Goal: Task Accomplishment & Management: Use online tool/utility

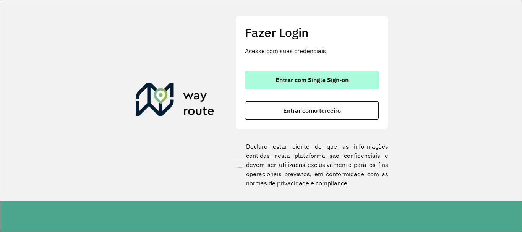
click at [308, 81] on span "Entrar com Single Sign-on" at bounding box center [312, 80] width 73 height 6
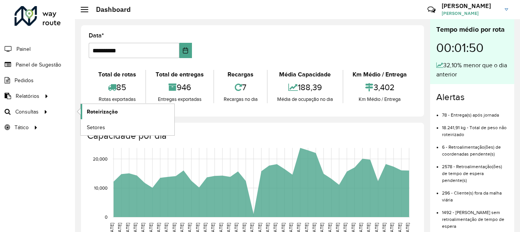
click at [92, 115] on span "Roteirização" at bounding box center [102, 112] width 31 height 8
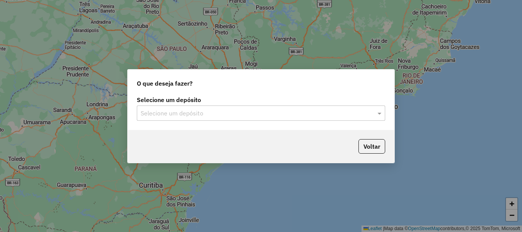
click at [195, 109] on input "text" at bounding box center [254, 113] width 226 height 9
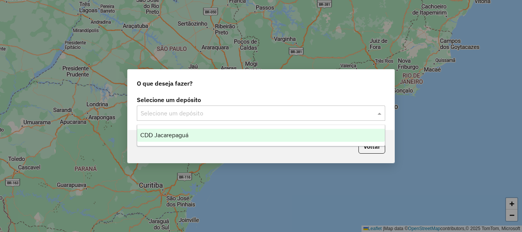
click at [180, 134] on span "CDD Jacarepaguá" at bounding box center [164, 135] width 48 height 7
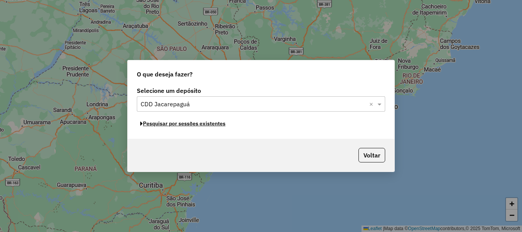
click at [223, 124] on button "Pesquisar por sessões existentes" at bounding box center [183, 124] width 92 height 12
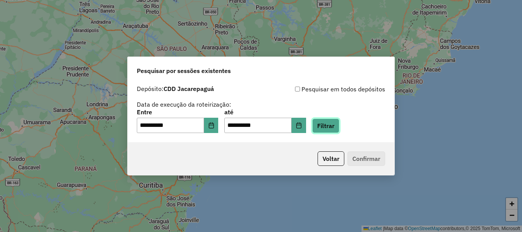
click at [330, 127] on button "Filtrar" at bounding box center [325, 126] width 27 height 15
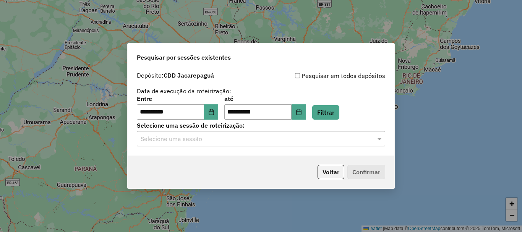
click at [284, 143] on input "text" at bounding box center [254, 139] width 226 height 9
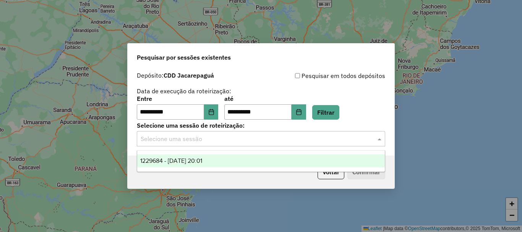
click at [267, 155] on div "1229684 - 14/08/2025 20:01" at bounding box center [261, 160] width 248 height 13
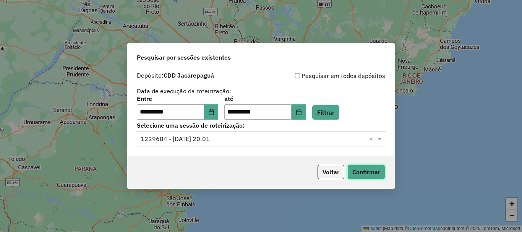
click at [374, 176] on button "Confirmar" at bounding box center [367, 172] width 38 height 15
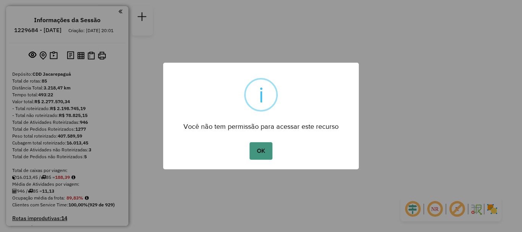
click at [265, 149] on button "OK" at bounding box center [261, 151] width 23 height 18
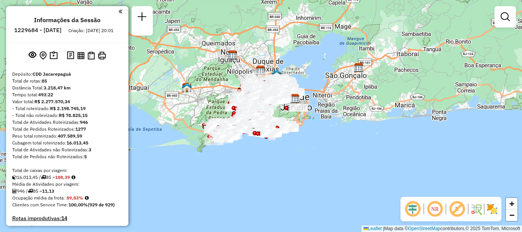
scroll to position [2529, 0]
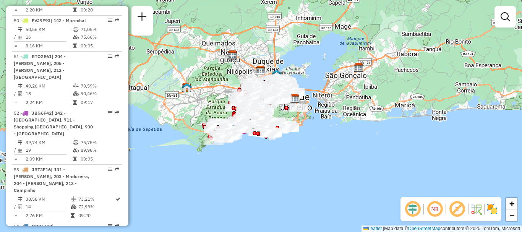
click at [115, 223] on div "54 - QRD6410 | 203 - Madureira, 213 - Campinho, 932 - Praça Seca" at bounding box center [67, 230] width 107 height 14
select select "**********"
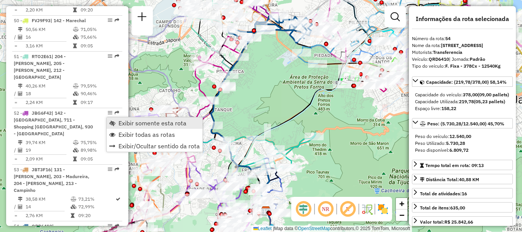
click at [117, 123] on link "Exibir somente esta rota" at bounding box center [155, 122] width 96 height 11
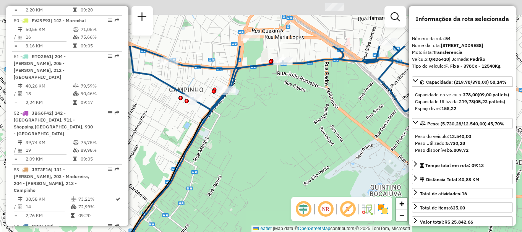
drag, startPoint x: 252, startPoint y: 43, endPoint x: 205, endPoint y: 114, distance: 85.8
click at [205, 114] on icon at bounding box center [297, 142] width 334 height 193
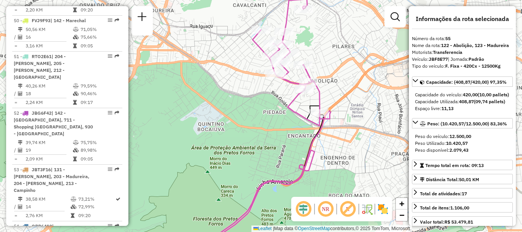
drag, startPoint x: 309, startPoint y: 30, endPoint x: 310, endPoint y: 46, distance: 15.3
click at [310, 46] on div "Janela de atendimento Grade de atendimento Capacidade Transportadoras Veículos …" at bounding box center [261, 116] width 522 height 232
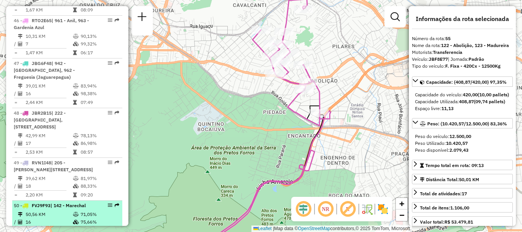
click at [49, 211] on td "50,56 KM" at bounding box center [48, 215] width 47 height 8
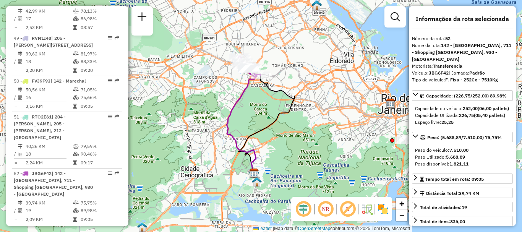
scroll to position [2721, 0]
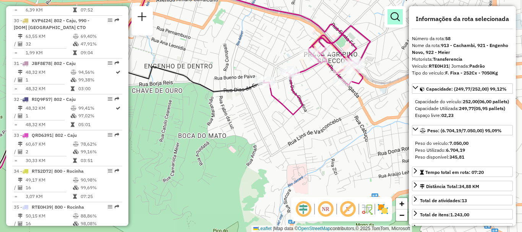
scroll to position [2671, 0]
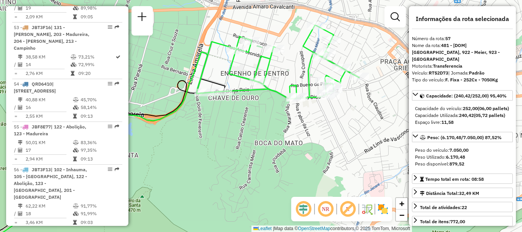
scroll to position [2479, 0]
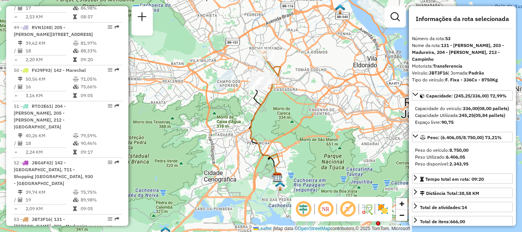
scroll to position [2294, 0]
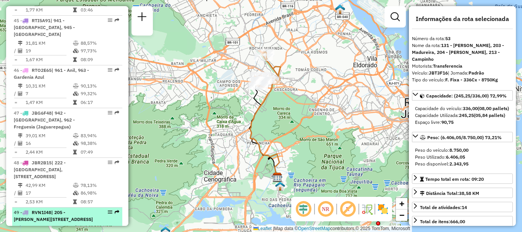
click at [71, 210] on span "| 205 - Bento Ribeiro, 211 - Jardim Salucap, 212 - Vila Valqueire" at bounding box center [53, 216] width 79 height 13
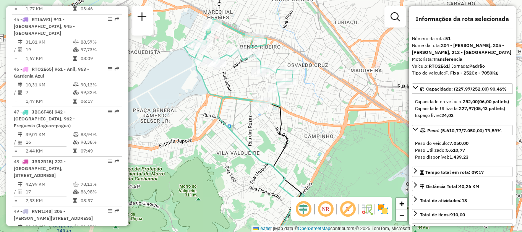
scroll to position [2430, 0]
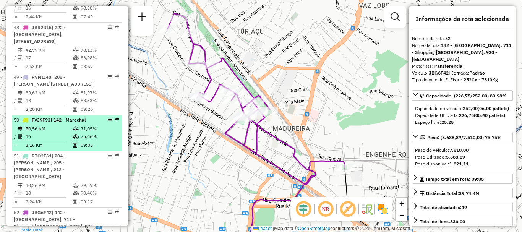
click at [99, 133] on td "75,66%" at bounding box center [99, 137] width 39 height 8
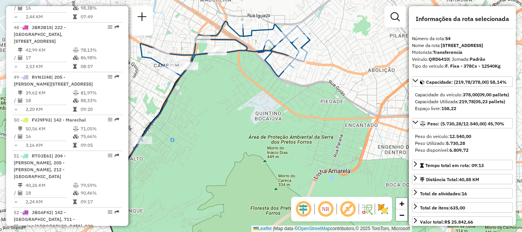
scroll to position [2764, 0]
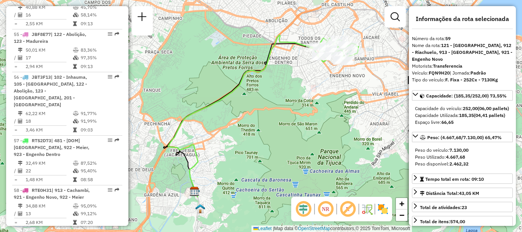
scroll to position [1416, 0]
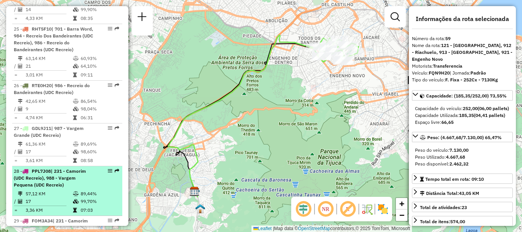
click at [109, 169] on em at bounding box center [110, 171] width 5 height 5
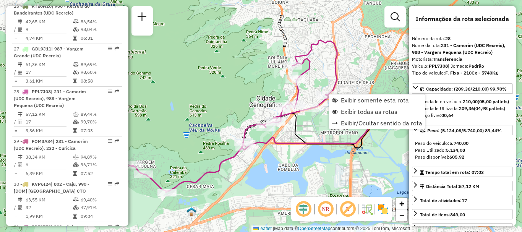
scroll to position [1521, 0]
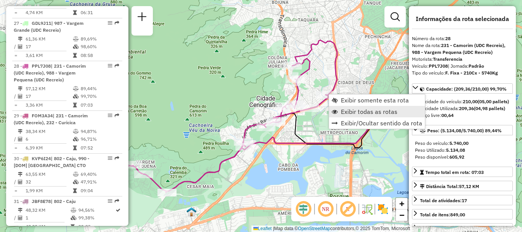
click at [354, 109] on span "Exibir todas as rotas" at bounding box center [369, 112] width 57 height 6
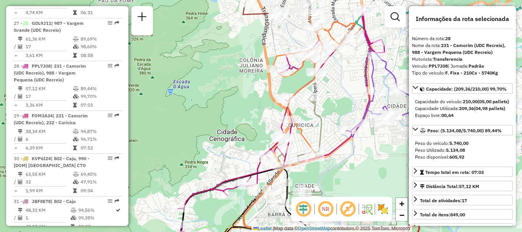
drag, startPoint x: 332, startPoint y: 69, endPoint x: 328, endPoint y: 109, distance: 40.0
click at [328, 109] on div "Janela de atendimento Grade de atendimento Capacidade Transportadoras Veículos …" at bounding box center [261, 116] width 522 height 232
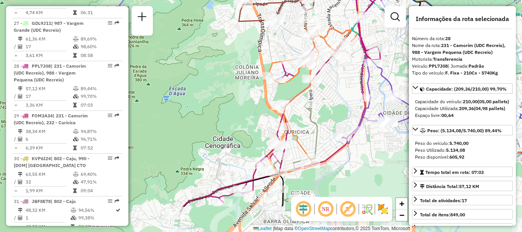
drag, startPoint x: 360, startPoint y: 145, endPoint x: 336, endPoint y: 76, distance: 73.1
click at [337, 76] on div "Janela de atendimento Grade de atendimento Capacidade Transportadoras Veículos …" at bounding box center [261, 116] width 522 height 232
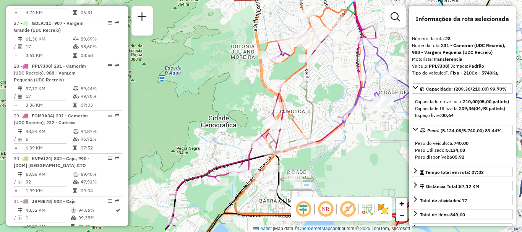
drag, startPoint x: 354, startPoint y: 163, endPoint x: 318, endPoint y: 123, distance: 53.6
